Goal: Information Seeking & Learning: Learn about a topic

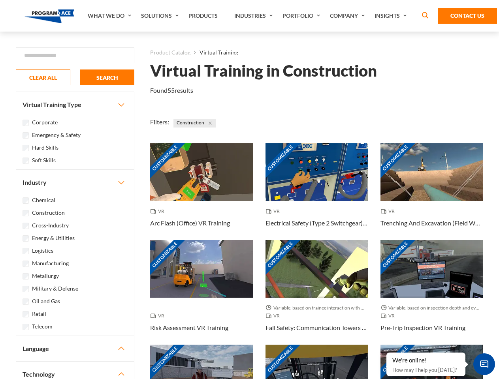
click at [110, 16] on link "What We Do" at bounding box center [110, 16] width 53 height 32
click at [161, 16] on link "Solutions" at bounding box center [160, 16] width 47 height 32
click at [254, 16] on link "Industries" at bounding box center [254, 16] width 48 height 32
click at [349, 16] on link "Company" at bounding box center [348, 16] width 45 height 32
click at [392, 16] on link "Insights" at bounding box center [391, 16] width 42 height 32
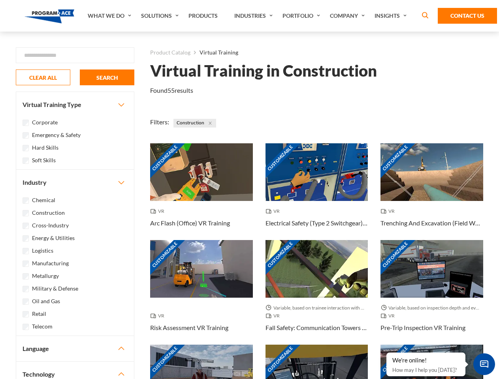
click at [0, 0] on div "Blog White Papers News" at bounding box center [0, 0] width 0 height 0
click at [0, 0] on strong "How Virtual Learning Can Enhance Workforce Productivity: A Guide for L&D Manage…" at bounding box center [0, 0] width 0 height 0
click at [484, 364] on span "Minimize live chat window" at bounding box center [483, 364] width 29 height 29
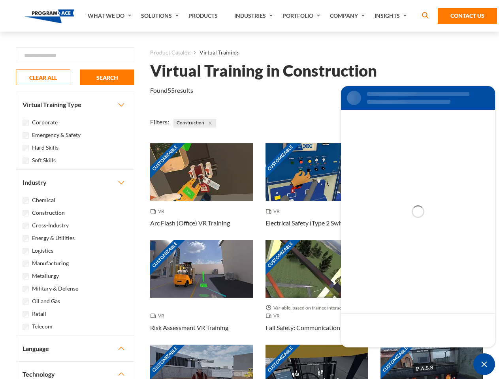
click at [386, 353] on div "Customizable" at bounding box center [431, 374] width 103 height 58
